Goal: Transaction & Acquisition: Purchase product/service

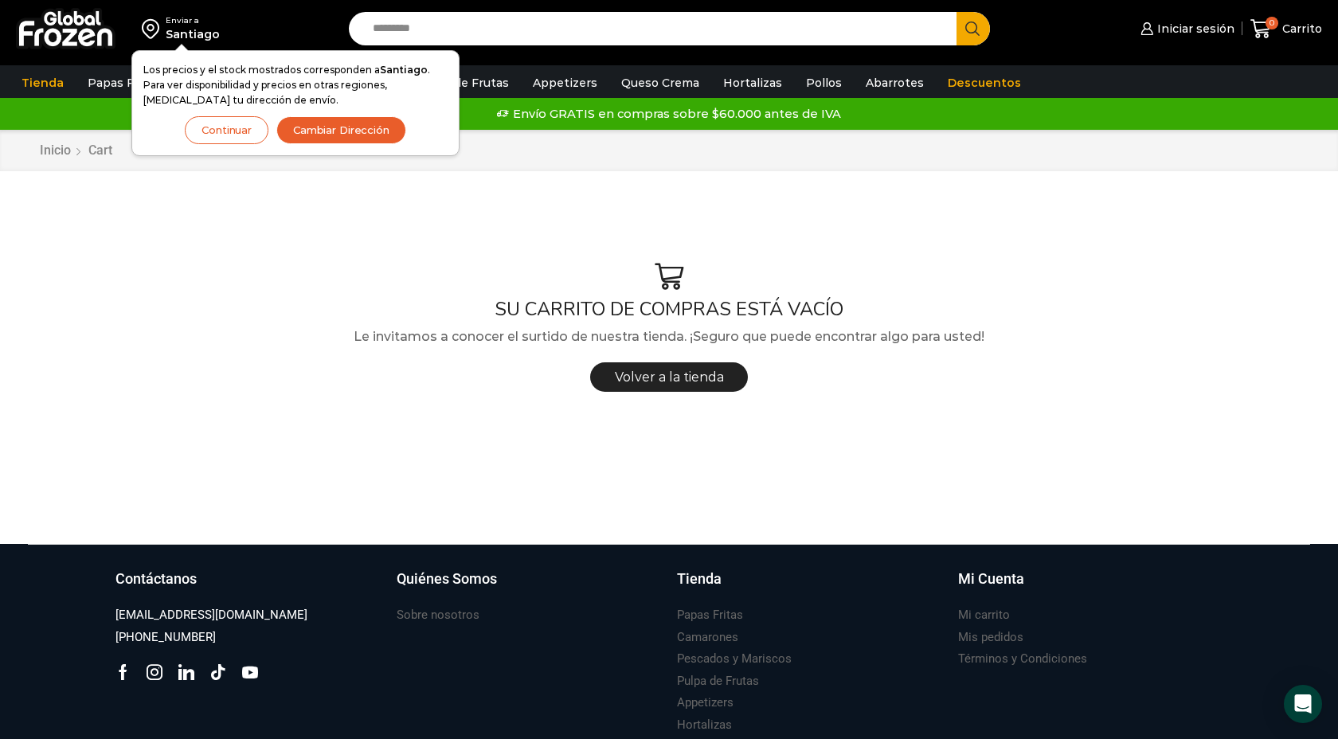
click at [237, 131] on button "Continuar" at bounding box center [227, 130] width 84 height 28
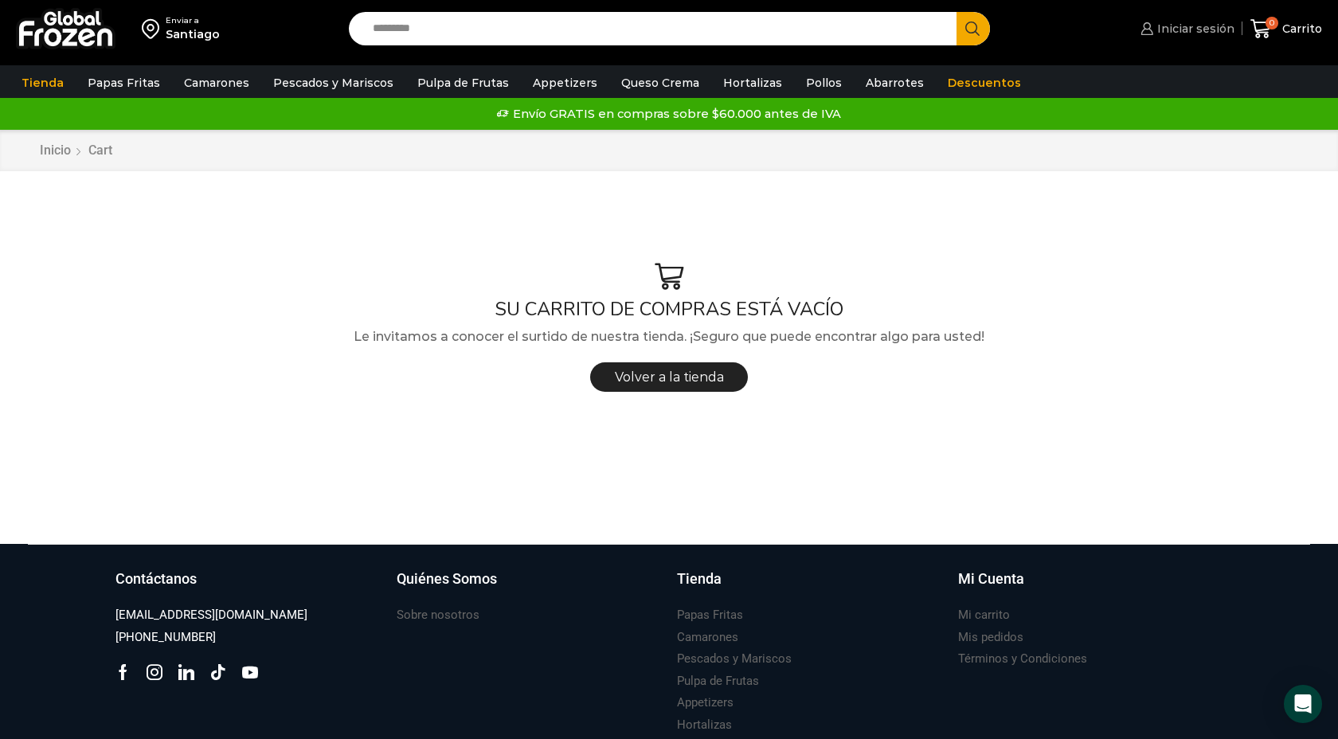
click at [1182, 29] on span "Iniciar sesión" at bounding box center [1193, 29] width 81 height 16
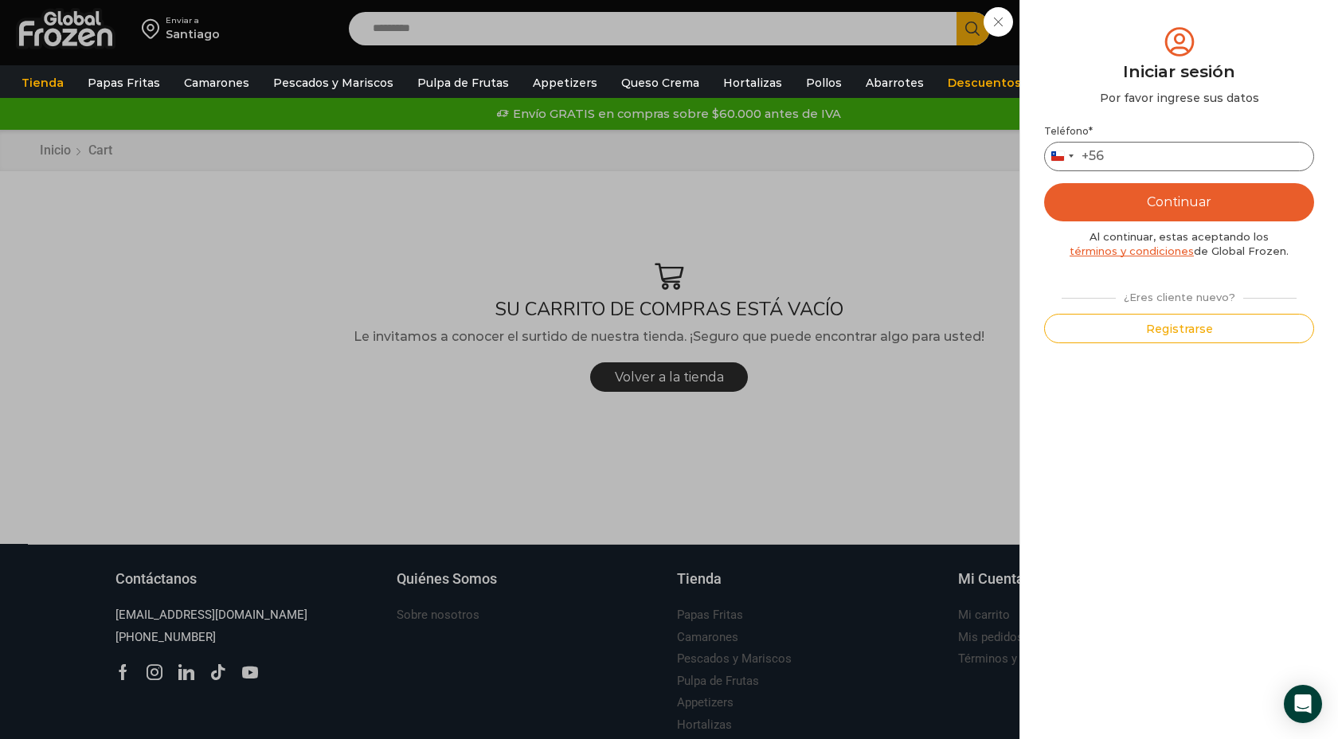
click at [1147, 154] on input "Teléfono *" at bounding box center [1179, 156] width 270 height 29
type input "*"
click at [1136, 45] on div "Iniciar sesión Mi cuenta Login Register Iniciar sesión Por favor ingrese sus da…" at bounding box center [1184, 29] width 97 height 32
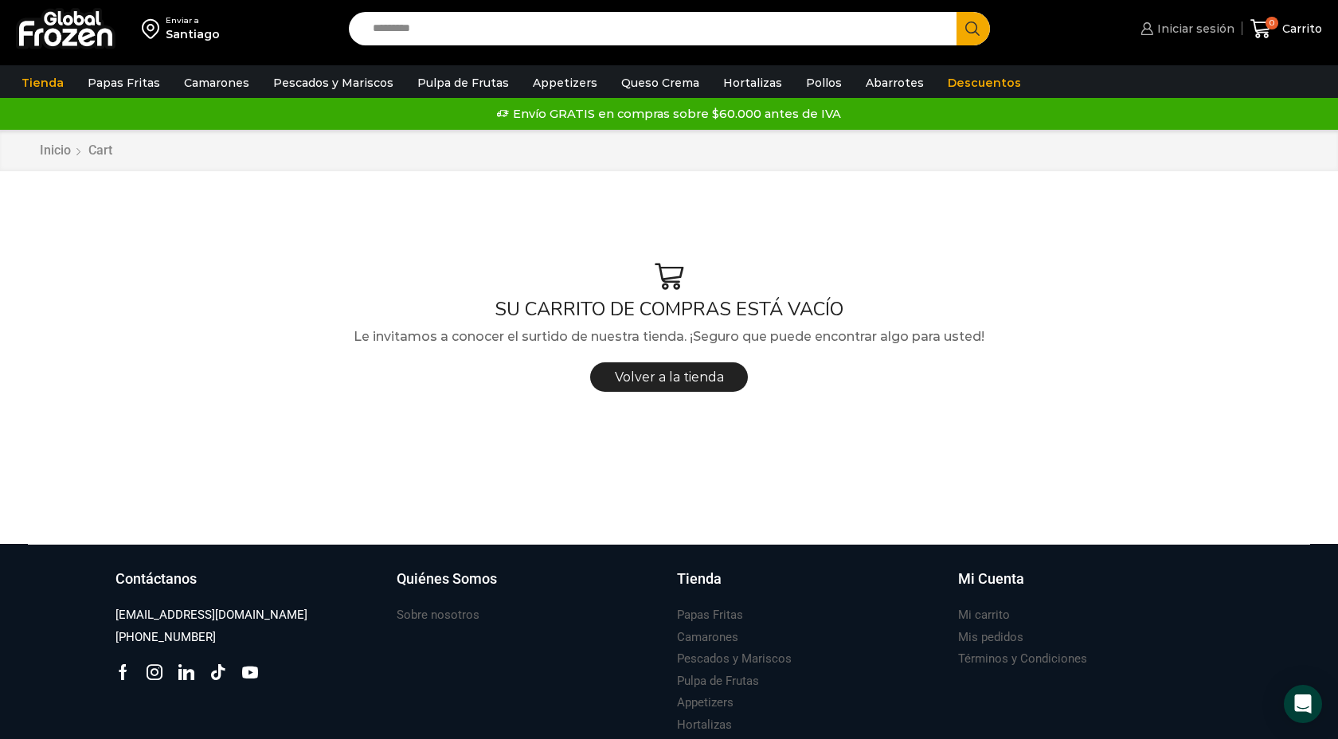
click at [1210, 25] on span "Iniciar sesión" at bounding box center [1193, 29] width 81 height 16
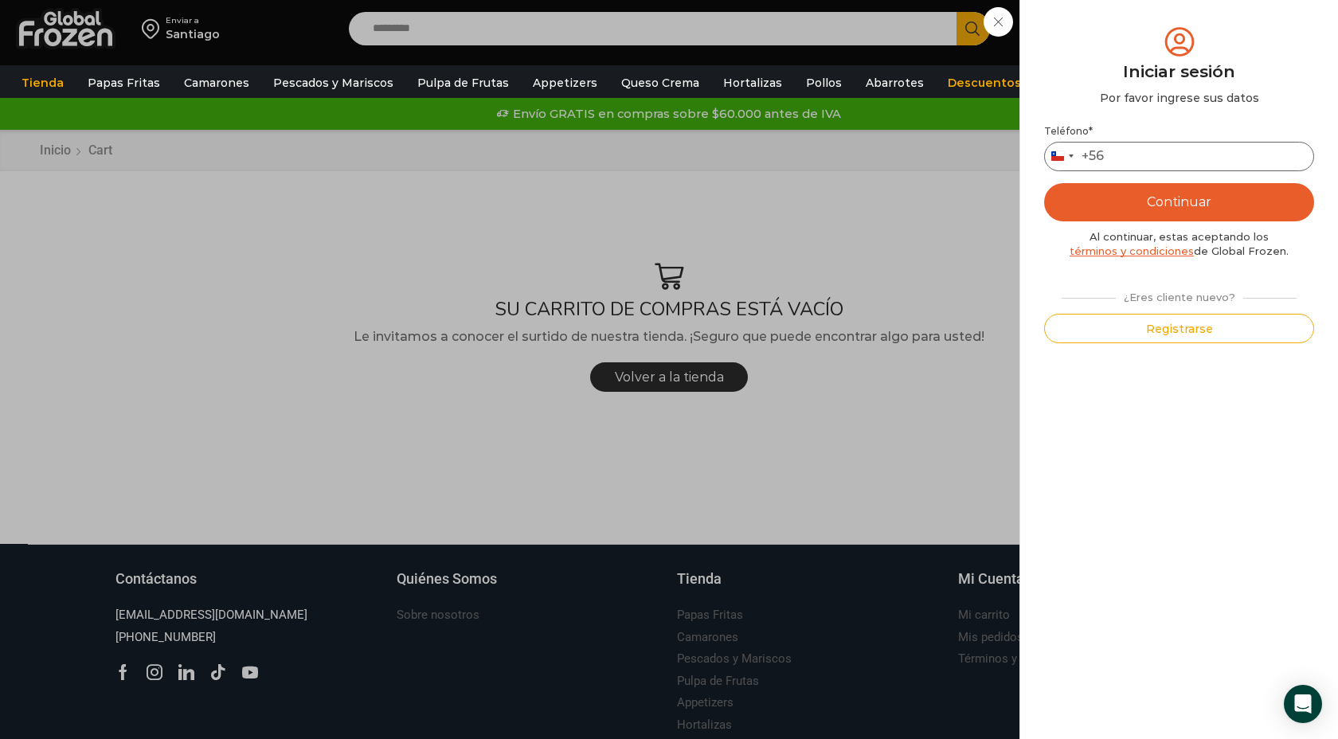
click at [1126, 162] on input "Teléfono *" at bounding box center [1179, 156] width 270 height 29
click at [1136, 45] on div "Iniciar sesión Mi cuenta Login Register Iniciar sesión Por favor ingrese sus da…" at bounding box center [1184, 29] width 97 height 32
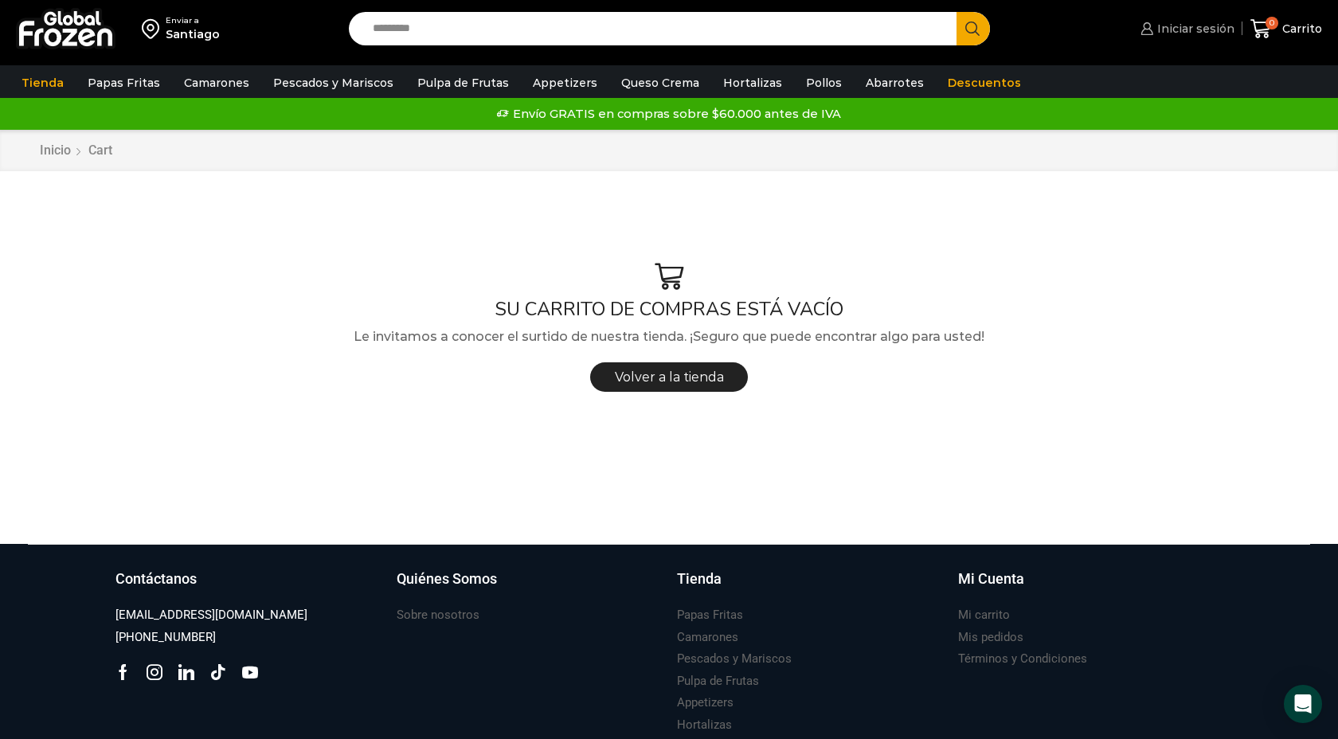
click at [1202, 23] on span "Iniciar sesión" at bounding box center [1193, 29] width 81 height 16
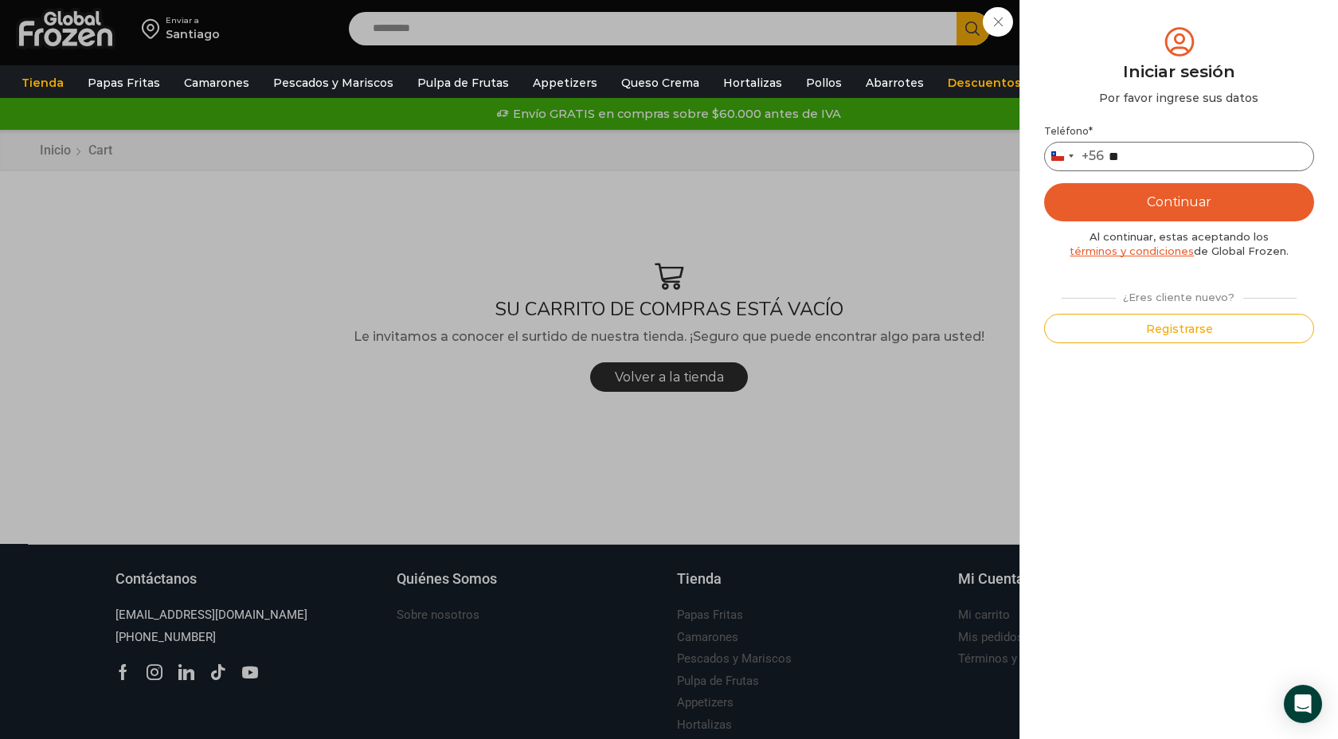
click at [1144, 160] on input "**" at bounding box center [1179, 156] width 270 height 29
type input "*********"
click at [1151, 220] on button "Continuar" at bounding box center [1179, 202] width 270 height 38
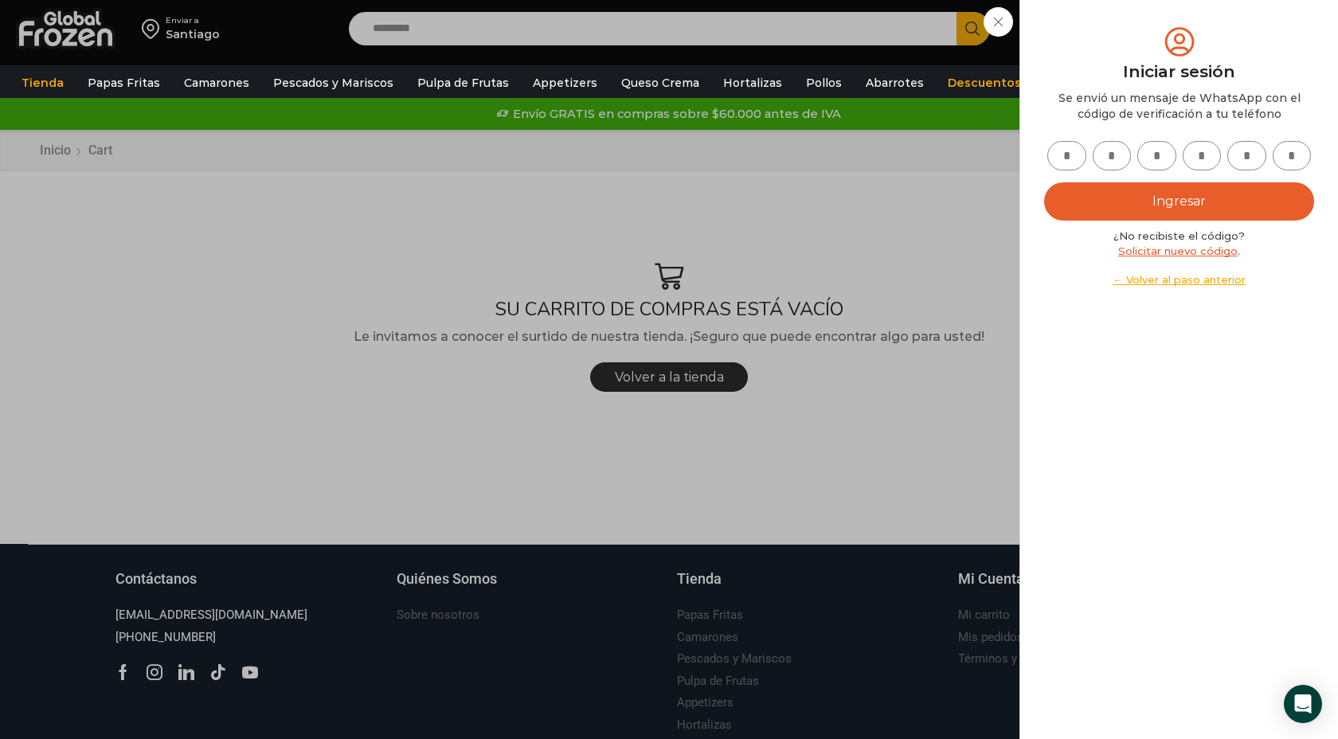
click at [1070, 151] on input "text" at bounding box center [1066, 155] width 39 height 29
type input "*"
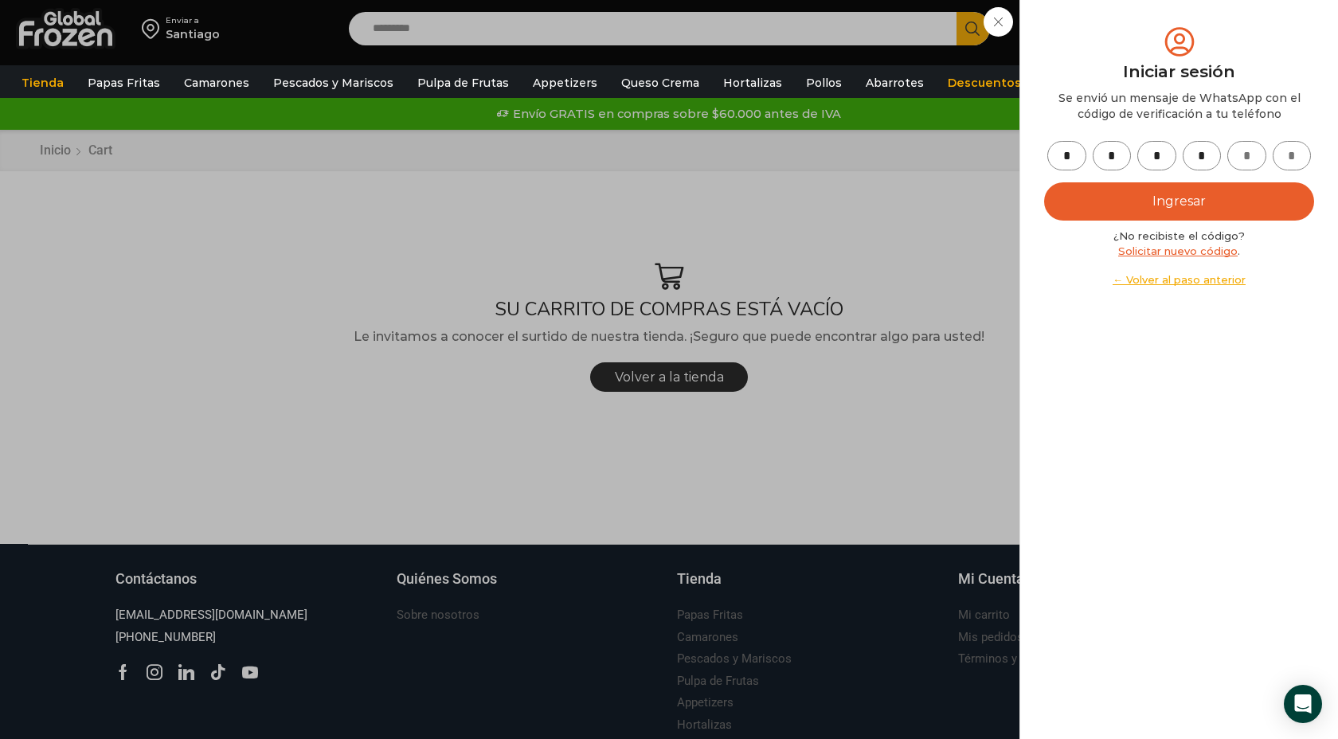
type input "*"
click at [1067, 211] on button "Ingresar" at bounding box center [1179, 201] width 270 height 38
click at [1209, 213] on button "Ingresar" at bounding box center [1179, 201] width 270 height 38
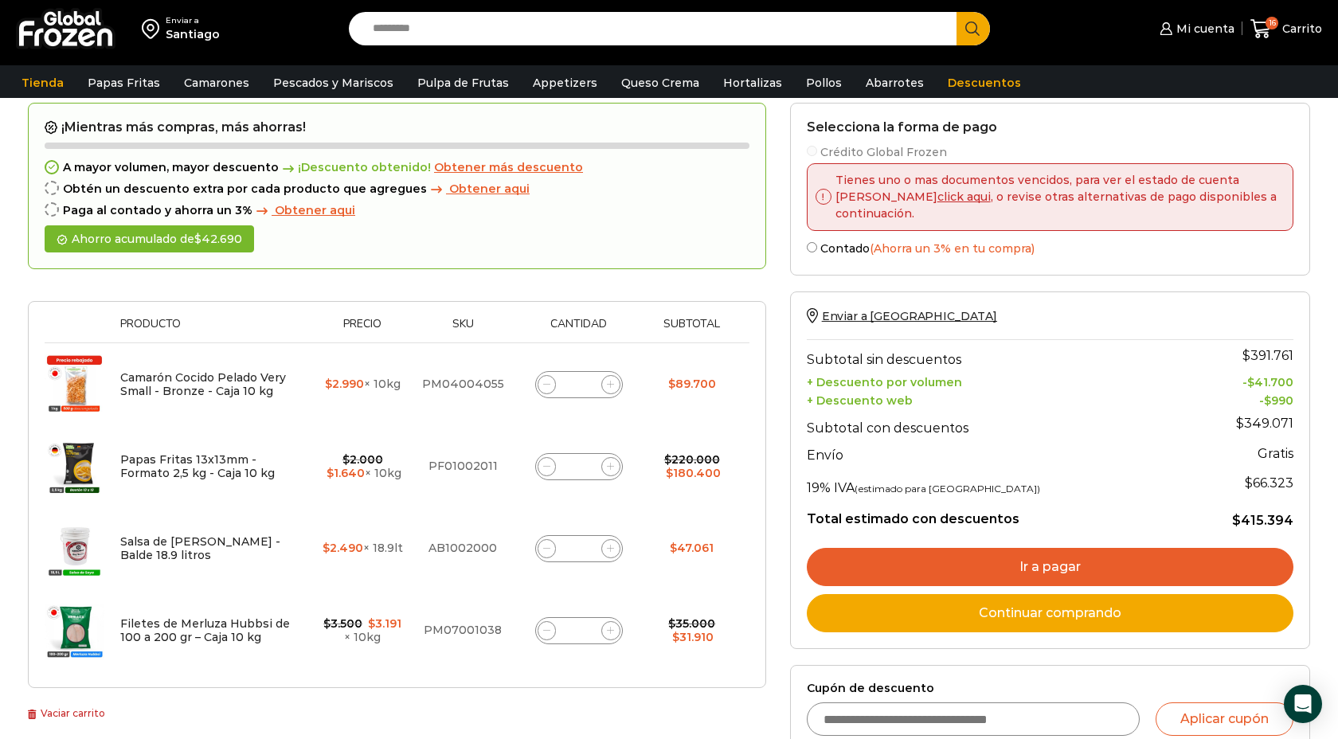
scroll to position [62, 0]
